Goal: Task Accomplishment & Management: Use online tool/utility

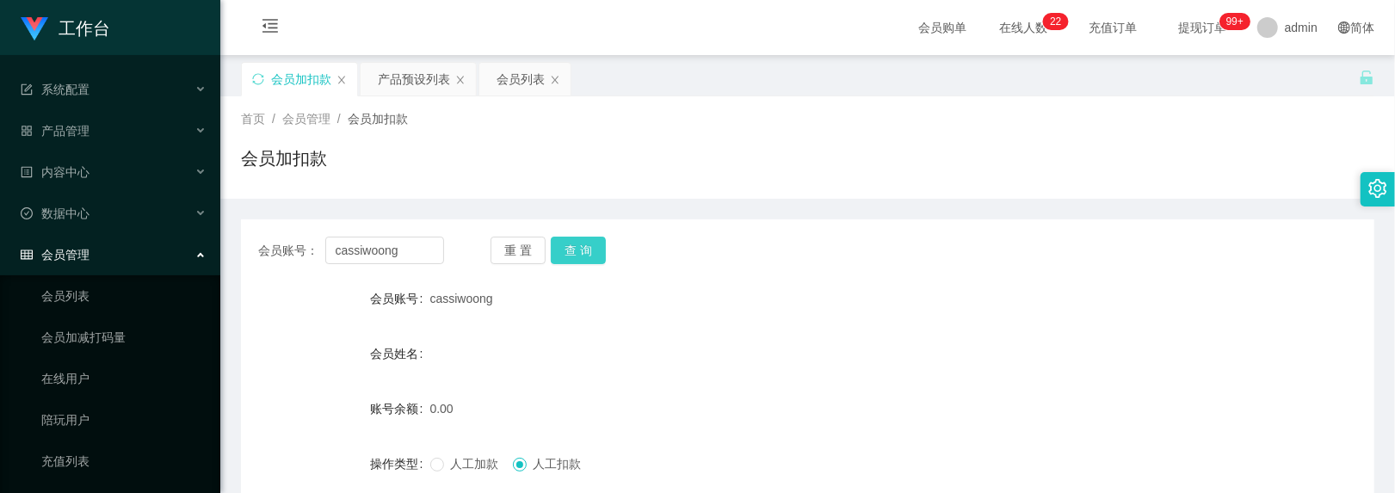
scroll to position [114, 0]
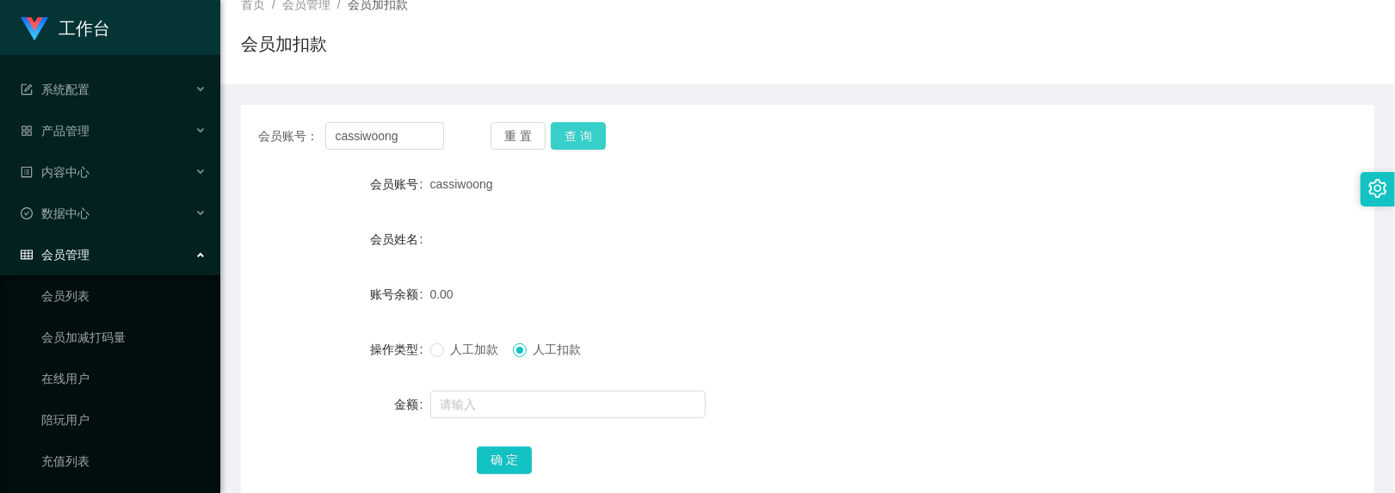
click at [577, 134] on button "查 询" at bounding box center [578, 136] width 55 height 28
click at [530, 135] on button "重 置" at bounding box center [518, 136] width 55 height 28
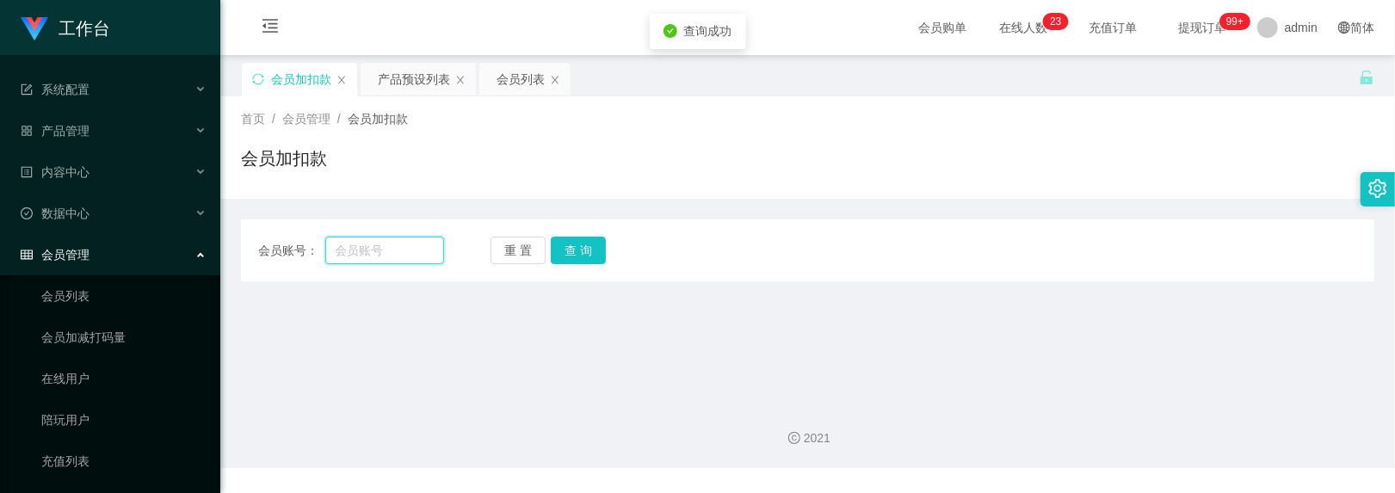
click at [359, 250] on input "text" at bounding box center [385, 251] width 120 height 28
paste input "WaitiengCheong"
type input "WaitiengCheong"
click at [603, 249] on button "查 询" at bounding box center [578, 251] width 55 height 28
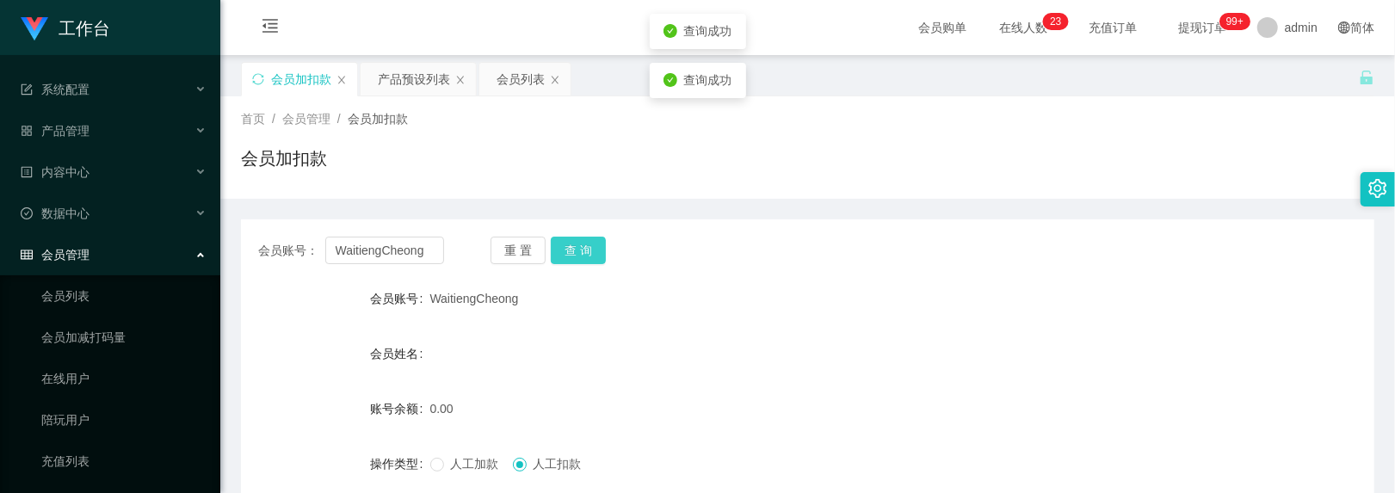
scroll to position [215, 0]
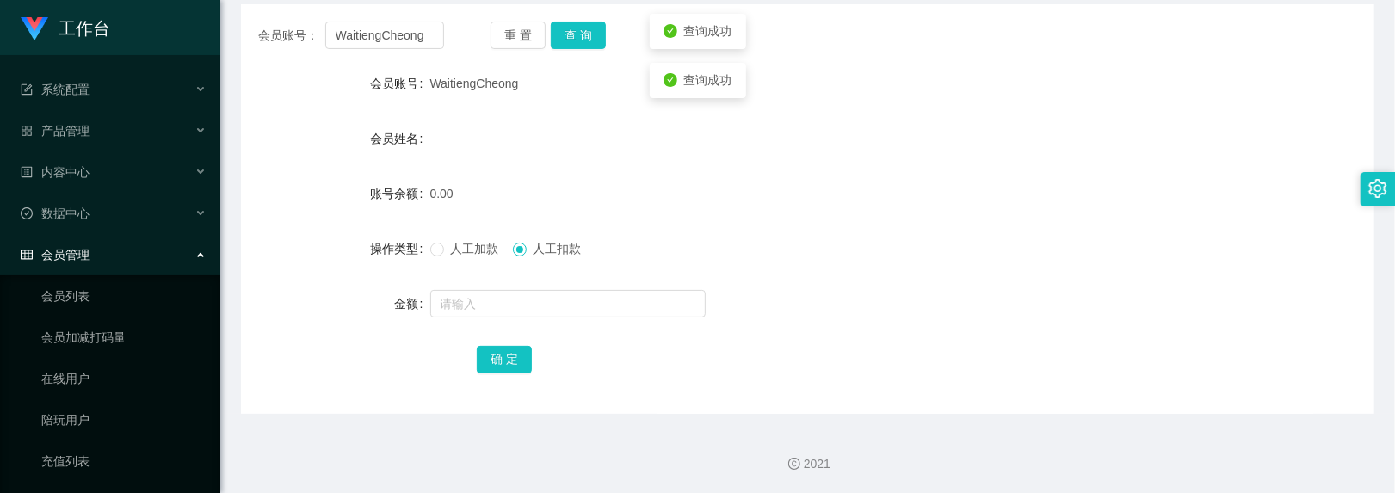
click at [453, 248] on span "人工加款" at bounding box center [475, 249] width 62 height 14
click at [525, 297] on input "text" at bounding box center [567, 304] width 275 height 28
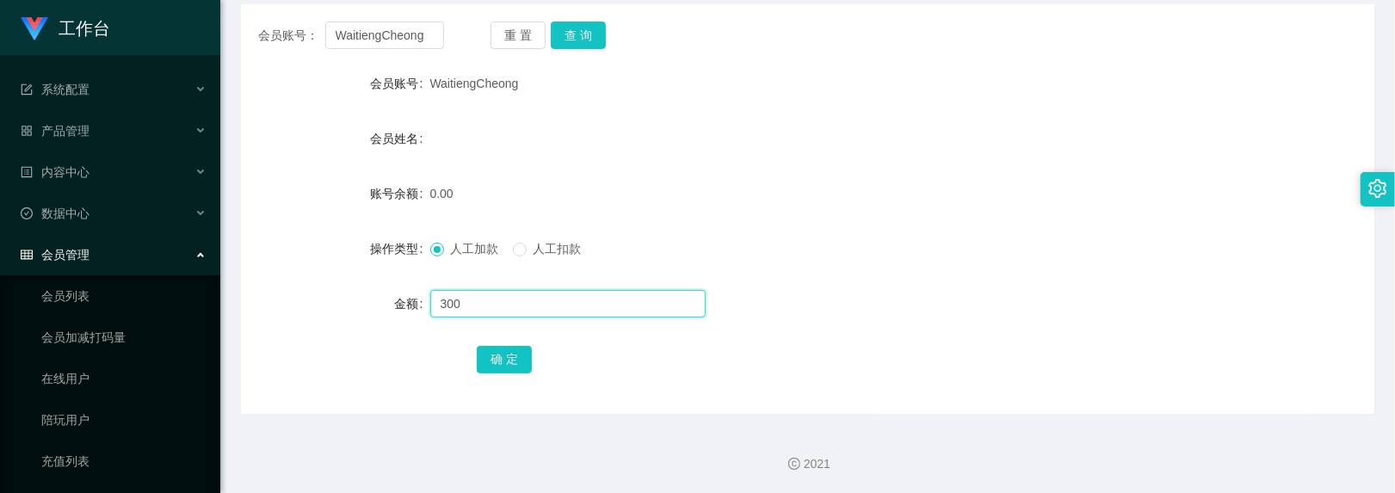
type input "300"
click at [466, 339] on form "会员账号 WaitiengCheong 会员姓名 账号余额 0.00 操作类型 人工加款 人工扣款 金额 300 确 定" at bounding box center [808, 221] width 1134 height 310
click at [498, 362] on button "确 定" at bounding box center [504, 360] width 55 height 28
